Goal: Navigation & Orientation: Find specific page/section

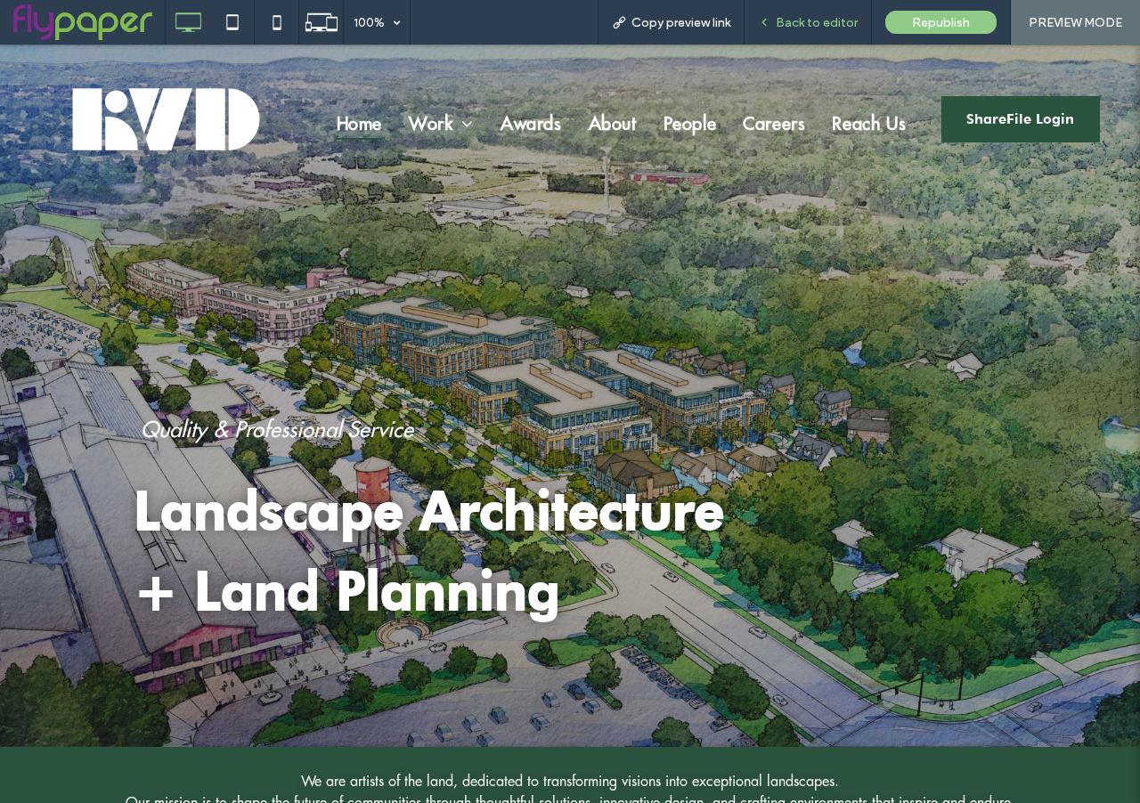
click at [786, 25] on span "Back to editor" at bounding box center [817, 22] width 82 height 15
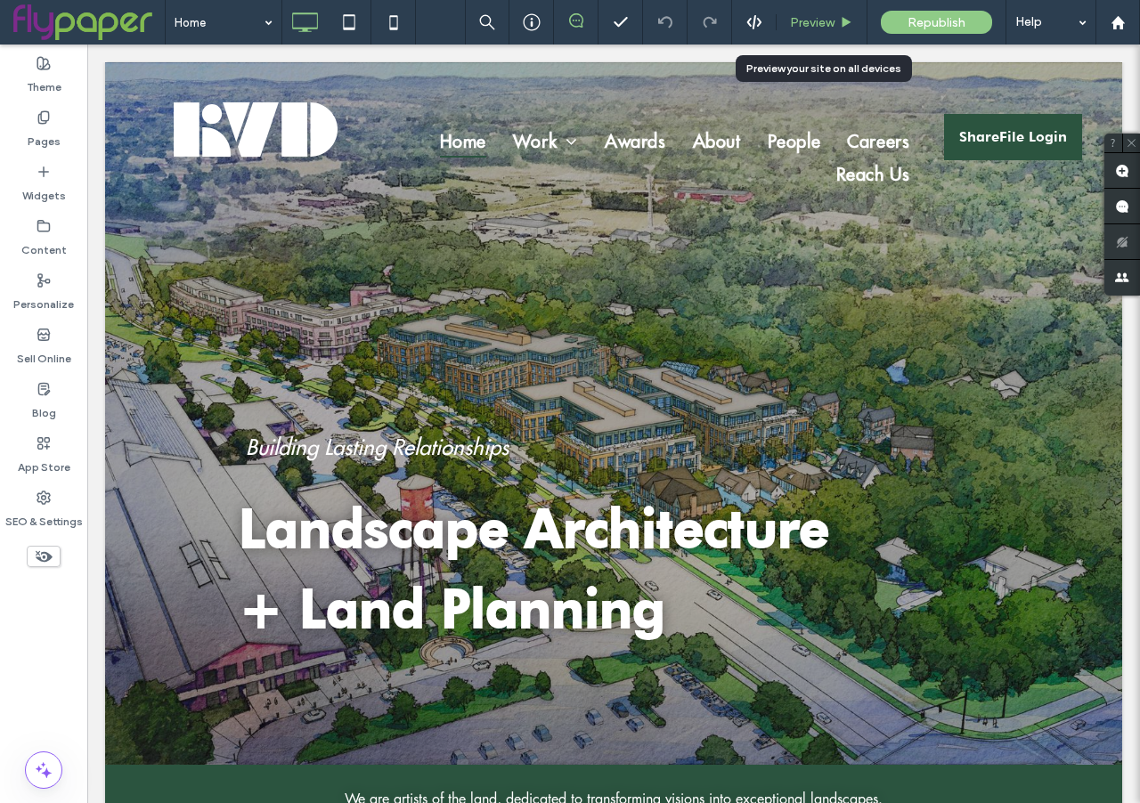
click at [818, 24] on span "Preview" at bounding box center [812, 22] width 45 height 15
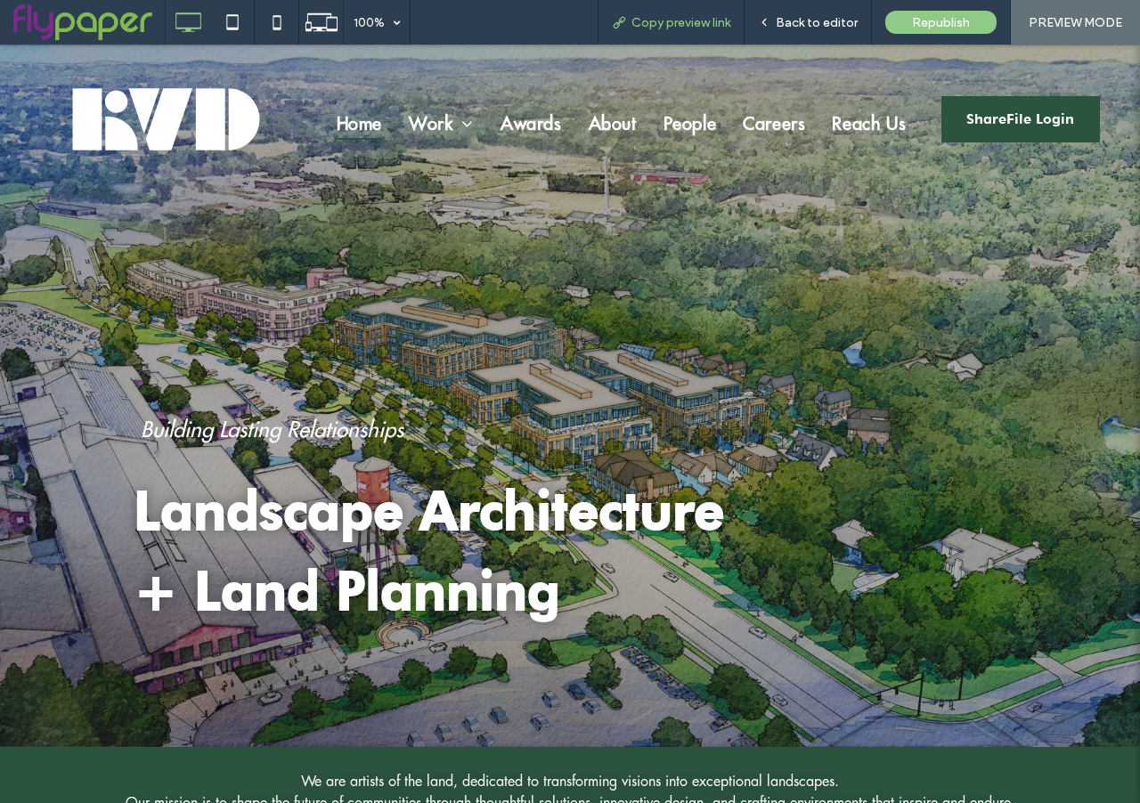
click at [686, 22] on span "Copy preview link" at bounding box center [681, 22] width 99 height 15
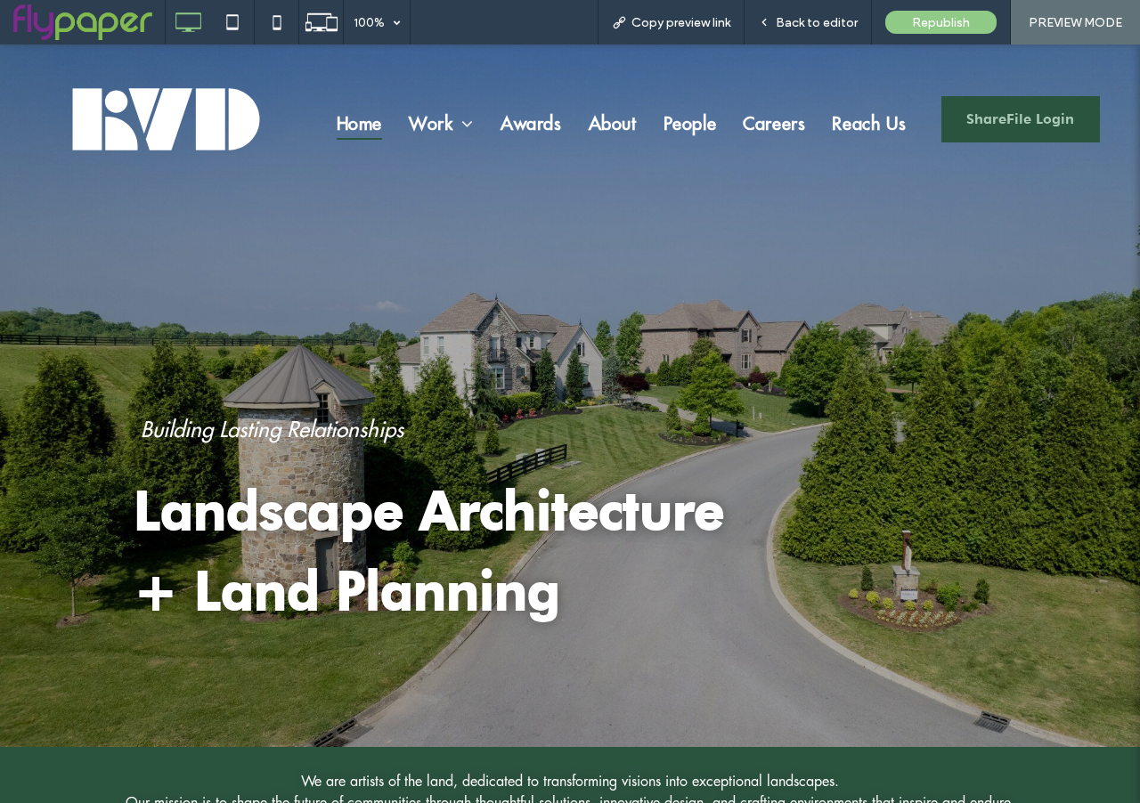
click at [998, 135] on link "ShareFile Login" at bounding box center [1021, 119] width 159 height 46
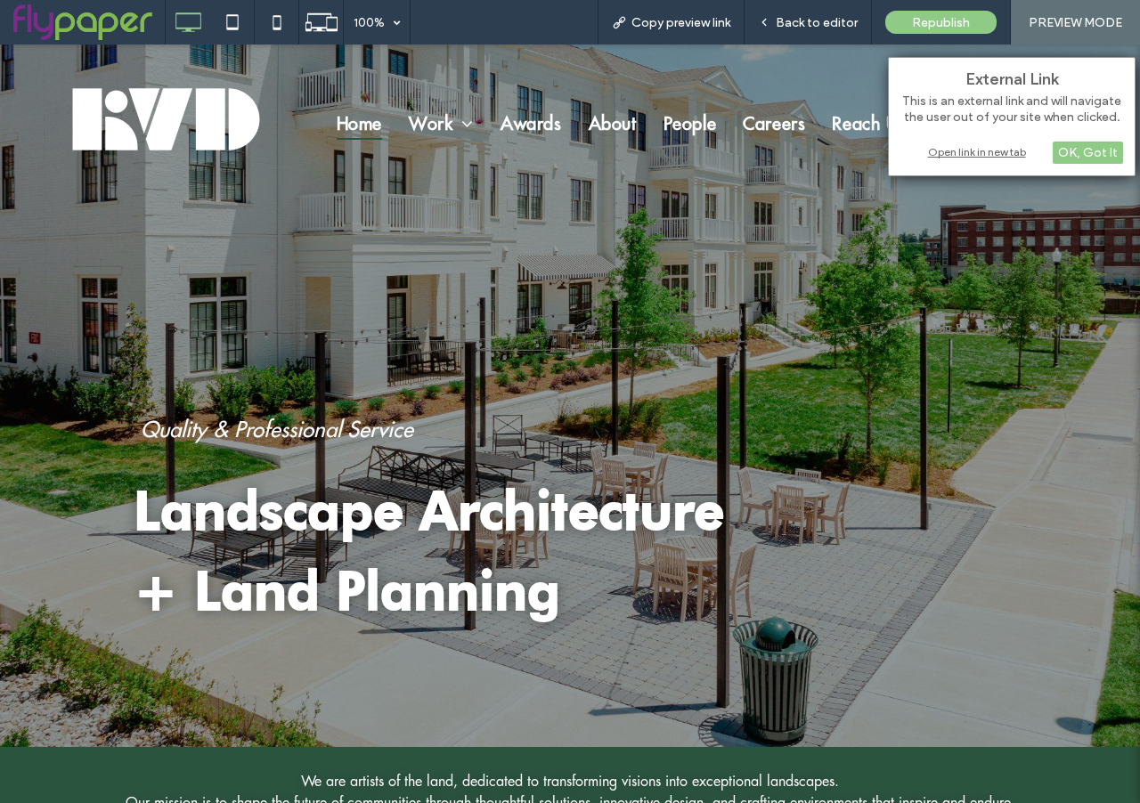
click at [984, 152] on div "Open link in new tab" at bounding box center [1012, 152] width 223 height 19
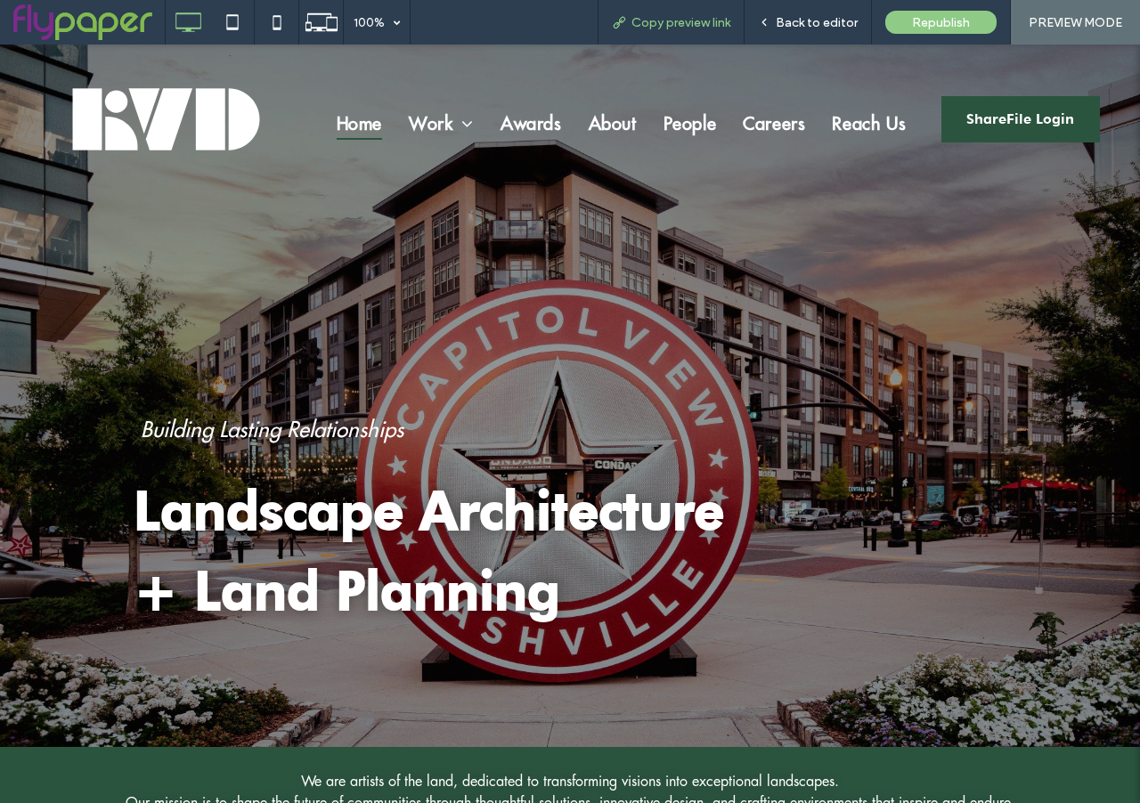
click at [687, 23] on span "Copy preview link" at bounding box center [681, 22] width 99 height 15
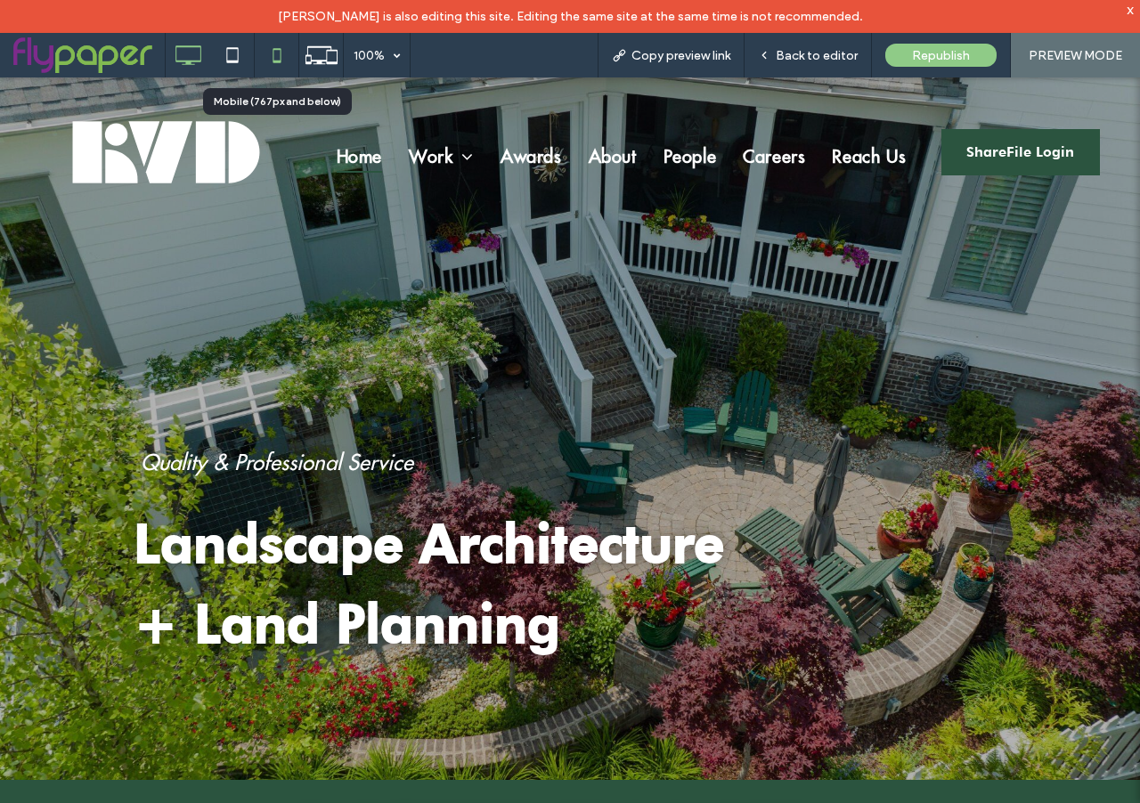
click at [283, 57] on icon at bounding box center [277, 55] width 36 height 36
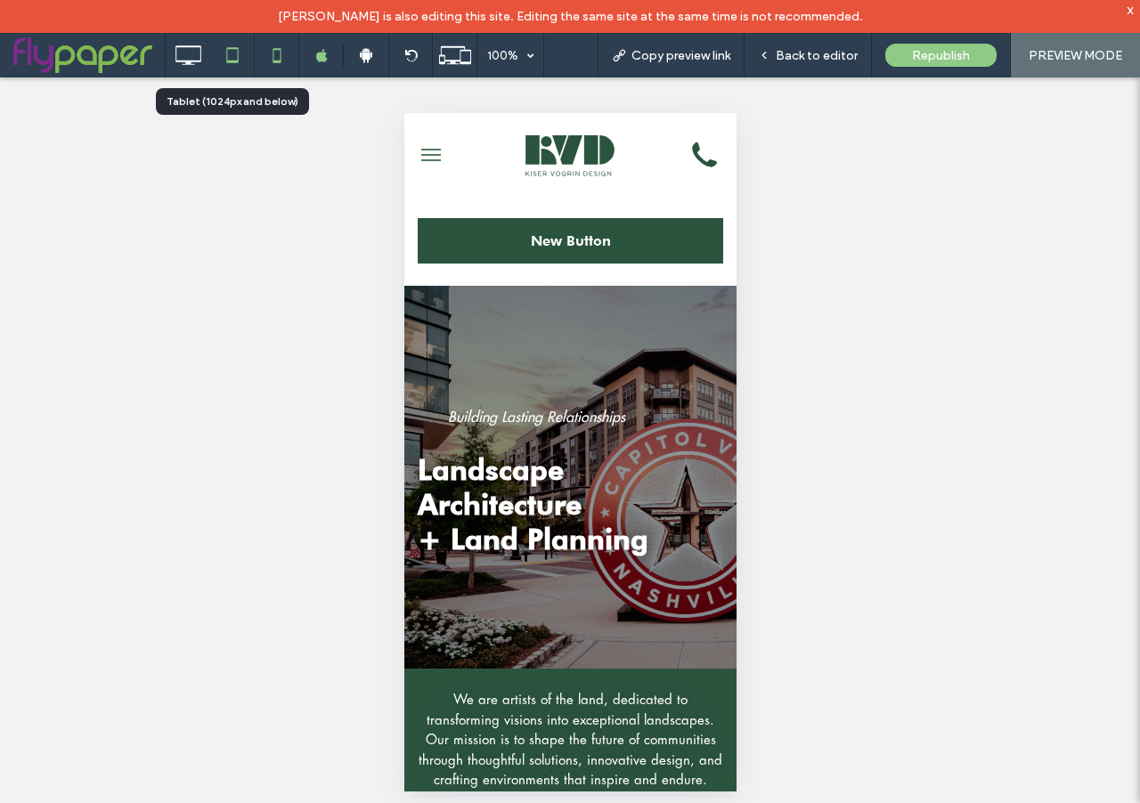
click at [235, 54] on icon at bounding box center [233, 55] width 36 height 36
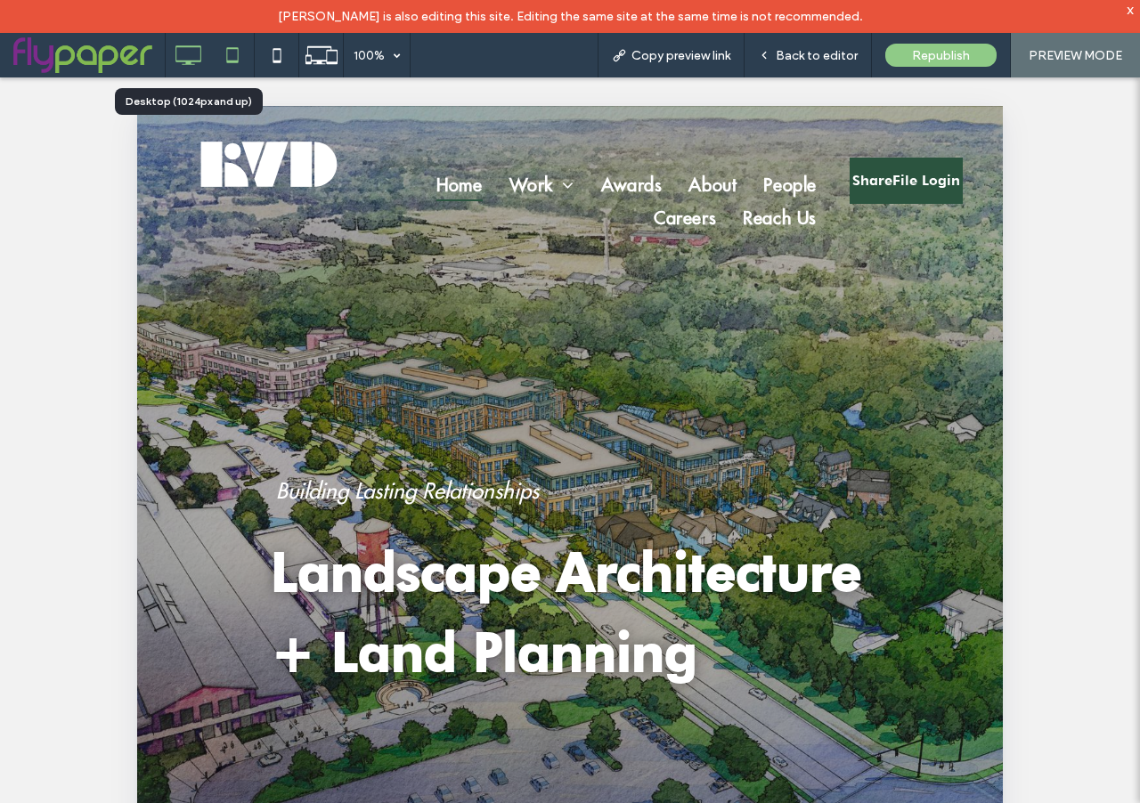
click at [203, 56] on icon at bounding box center [188, 55] width 36 height 36
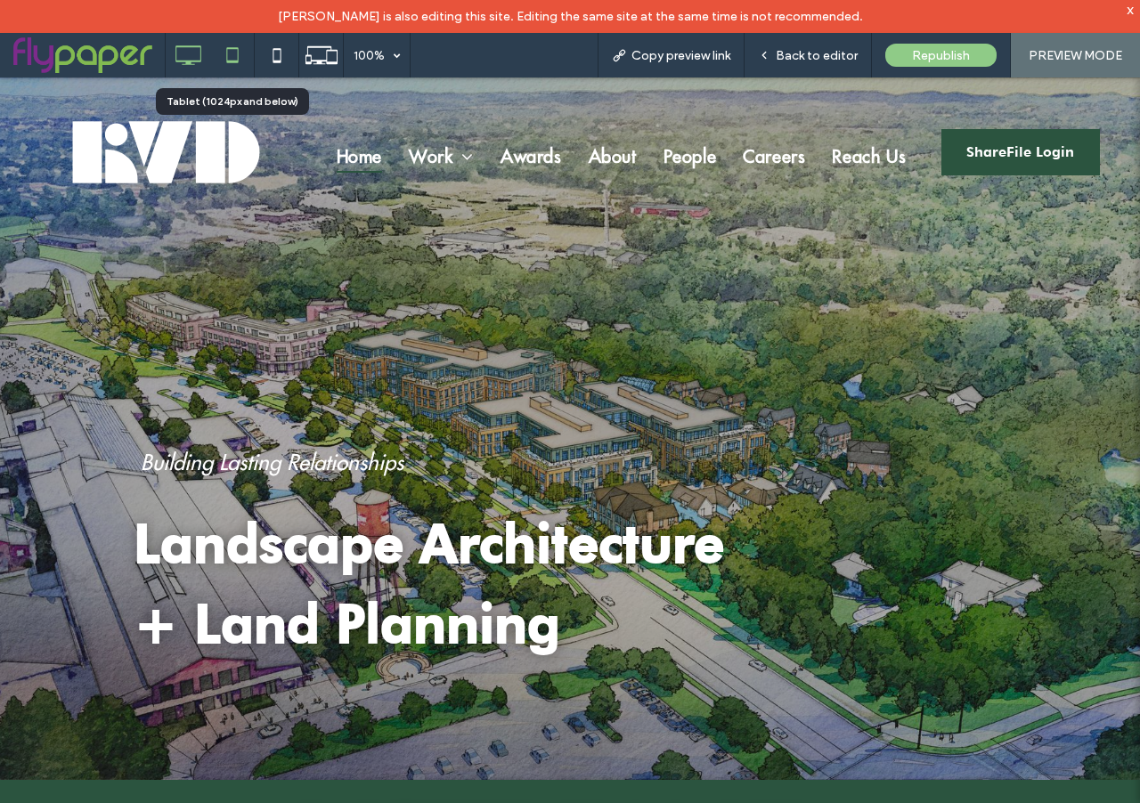
click at [237, 50] on icon at bounding box center [233, 55] width 36 height 36
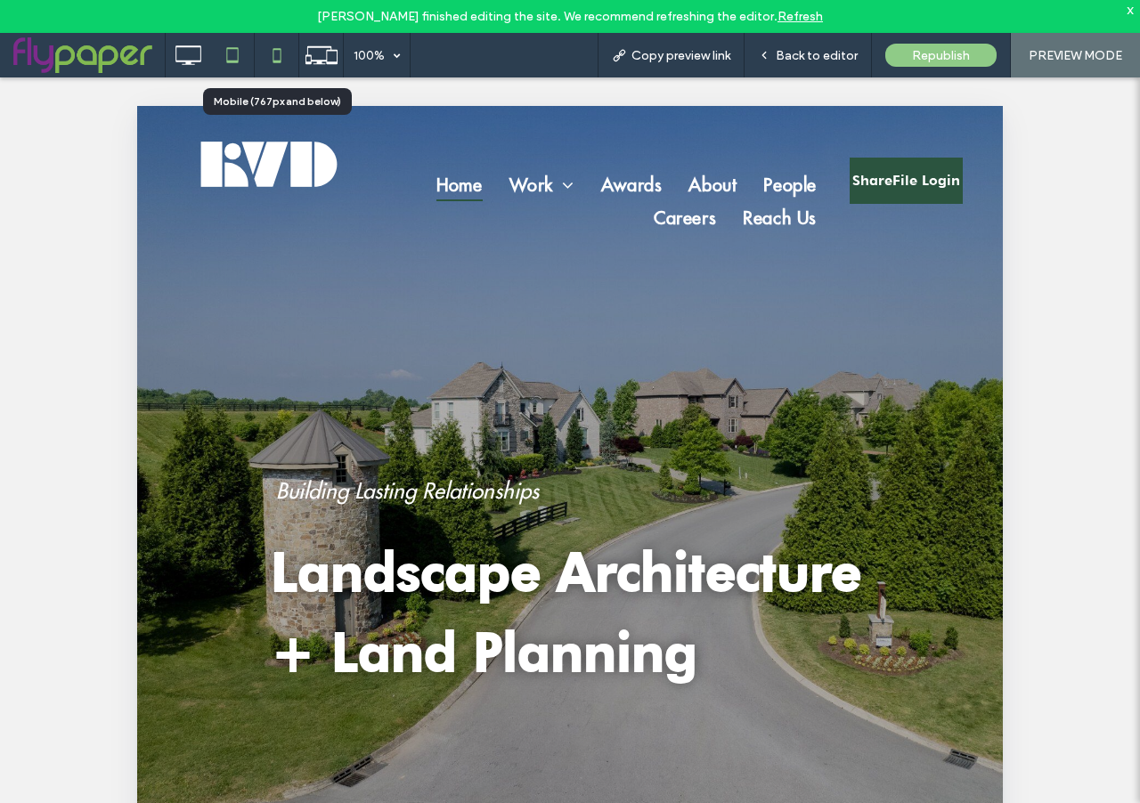
click at [270, 56] on icon at bounding box center [277, 55] width 36 height 36
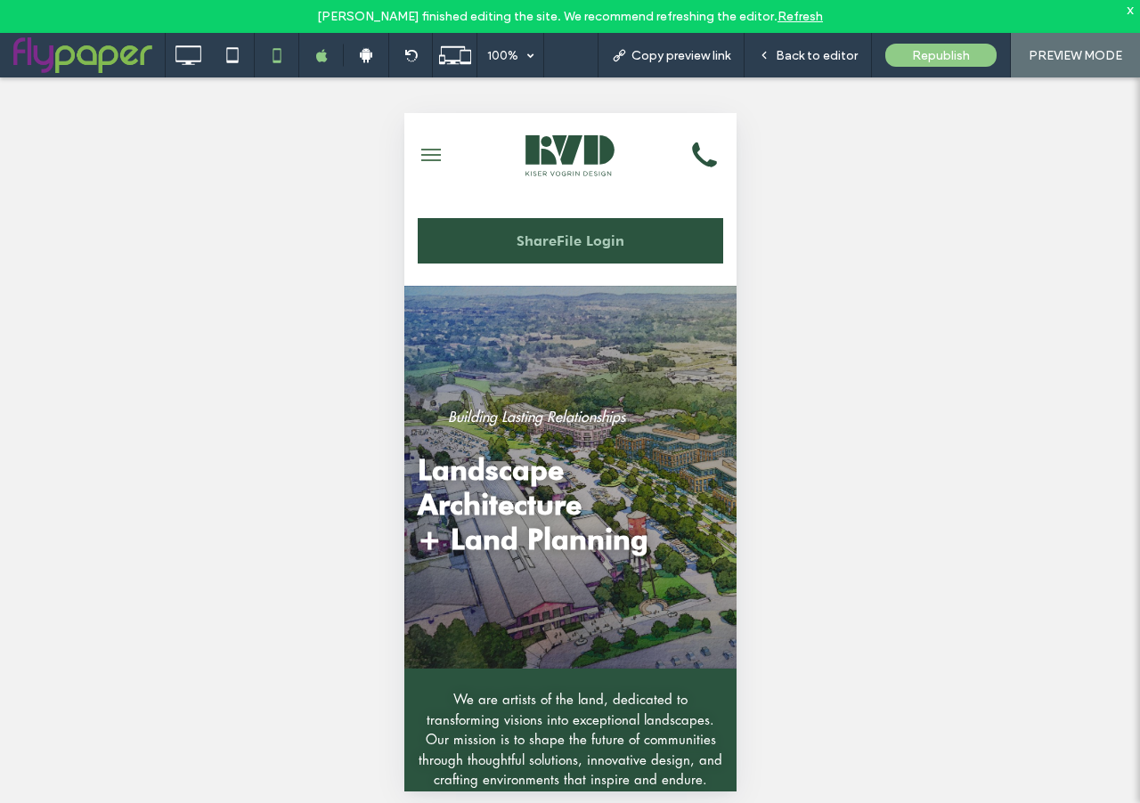
click at [559, 246] on span "ShareFile Login" at bounding box center [570, 240] width 108 height 17
click at [685, 60] on span "Copy preview link" at bounding box center [681, 55] width 99 height 15
